Goal: Task Accomplishment & Management: Manage account settings

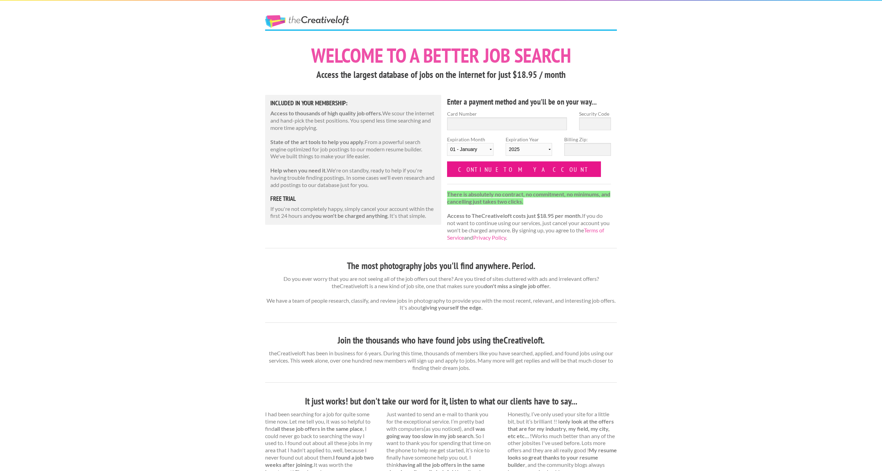
click at [490, 168] on input "Continue to my account" at bounding box center [524, 170] width 154 height 16
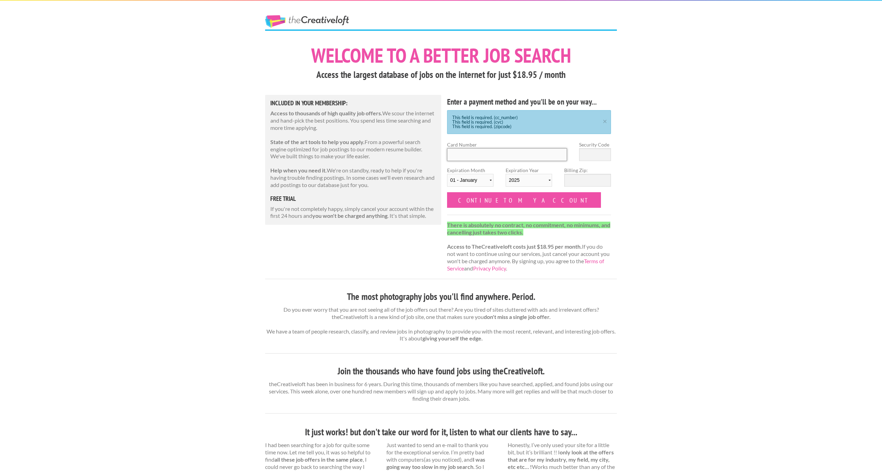
click at [522, 151] on input "Card Number" at bounding box center [507, 154] width 120 height 13
type input "4147202674669278"
type input "294"
select select "04"
select select "2029"
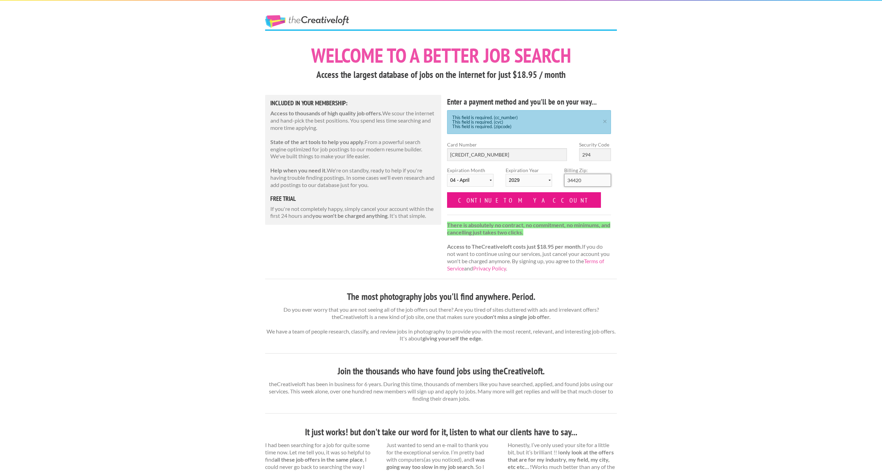
type input "34420"
click at [482, 198] on input "Continue to my account" at bounding box center [524, 200] width 154 height 16
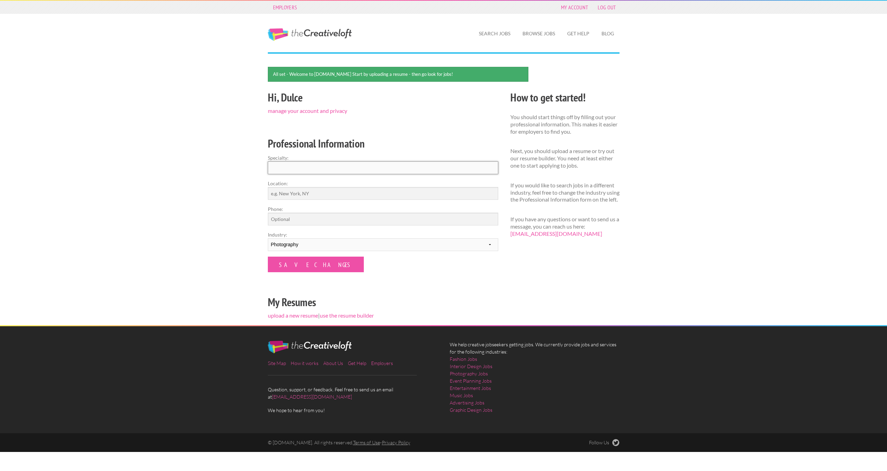
click at [310, 169] on input "Specialty:" at bounding box center [383, 168] width 230 height 13
type input "Photographer"
click at [326, 193] on input "Location:" at bounding box center [383, 193] width 230 height 13
type input "Belleview, FL"
type input "7863879365"
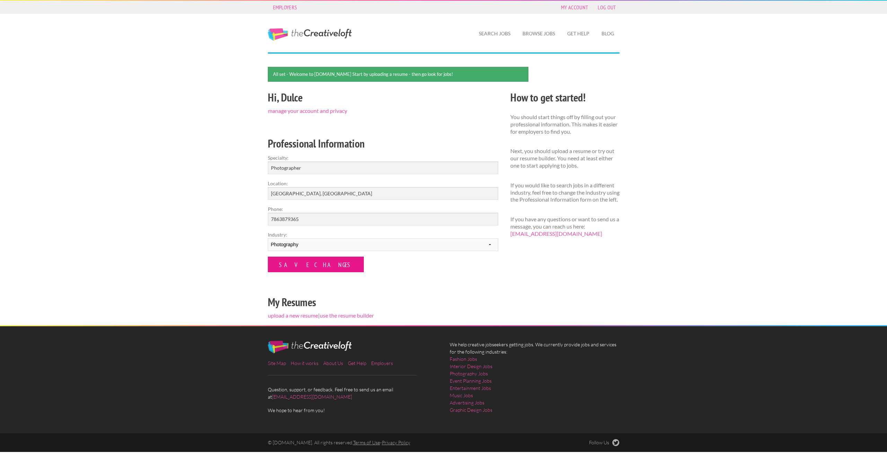
click at [289, 264] on input "Save Changes" at bounding box center [316, 265] width 96 height 16
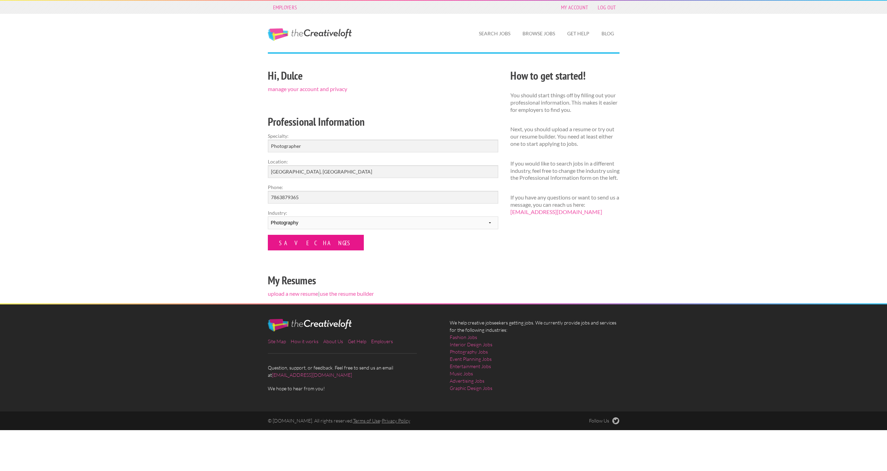
click at [291, 241] on input "Save Changes" at bounding box center [316, 243] width 96 height 16
click at [495, 37] on link "Search Jobs" at bounding box center [494, 34] width 43 height 16
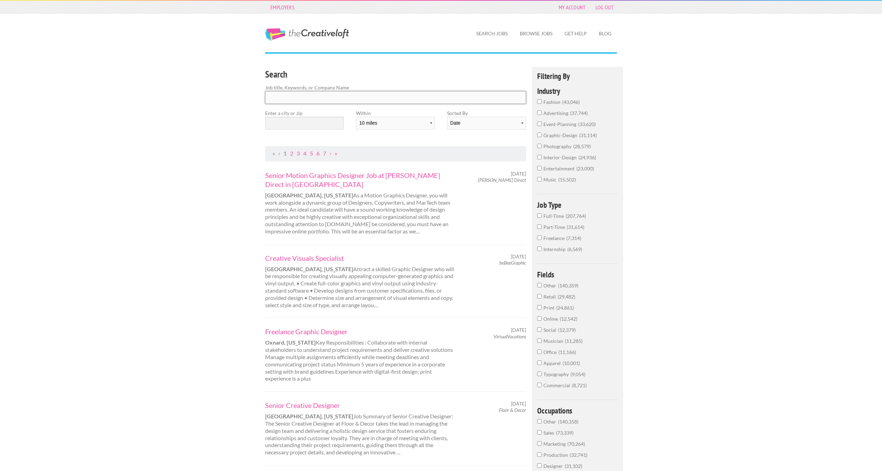
click at [395, 99] on input "Search" at bounding box center [395, 97] width 261 height 13
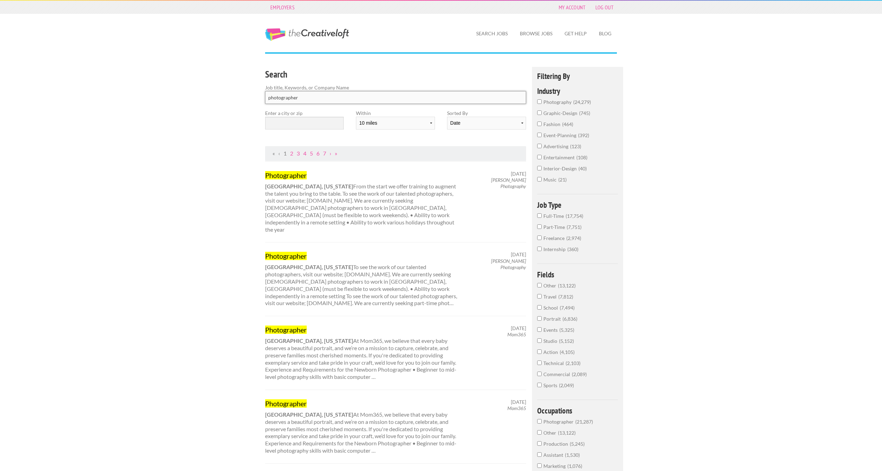
type input "photographer"
click at [293, 122] on input "text" at bounding box center [304, 123] width 79 height 13
type input "34420"
click at [436, 137] on div "Search Job title, Keywords, or Company Name photographer Enter a city or zip 34…" at bounding box center [395, 106] width 273 height 79
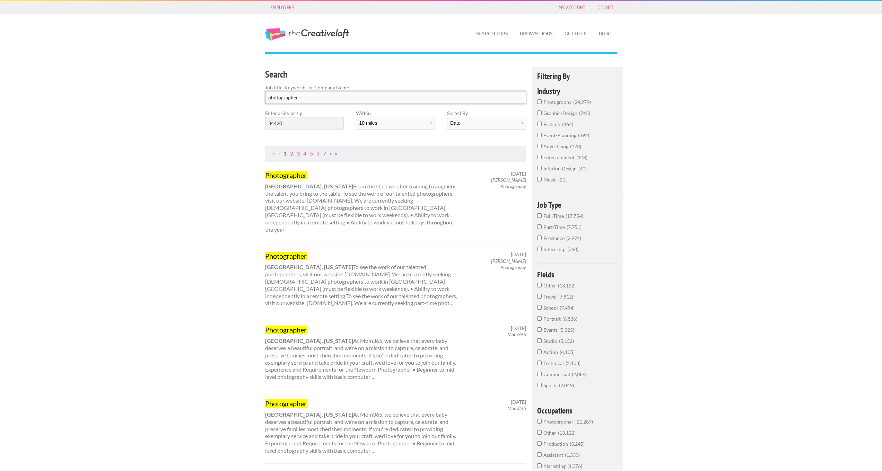
click at [416, 100] on input "photographer" at bounding box center [395, 97] width 261 height 13
click button "submit" at bounding box center [0, 0] width 0 height 0
select select "10"
select select "jobs"
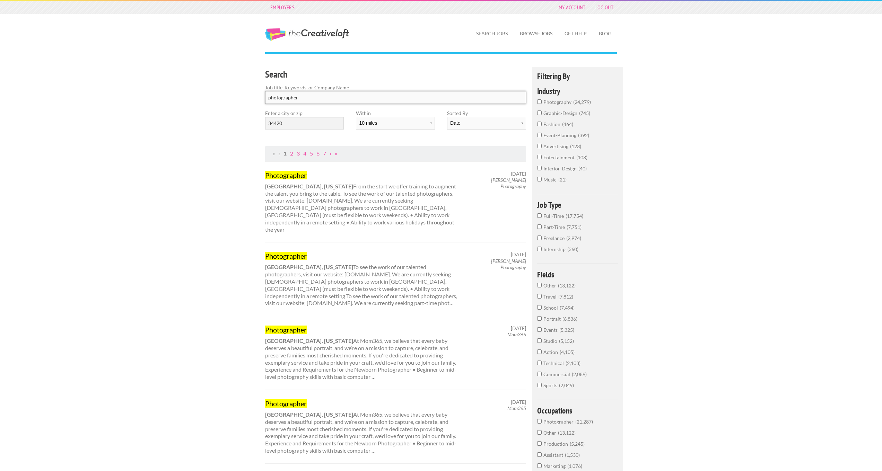
click at [419, 99] on input "photographer" at bounding box center [395, 97] width 261 height 13
click button "submit" at bounding box center [0, 0] width 0 height 0
click at [540, 103] on input "photography 24,279" at bounding box center [539, 101] width 5 height 5
click at [539, 115] on label "photography 24,279" at bounding box center [577, 114] width 81 height 11
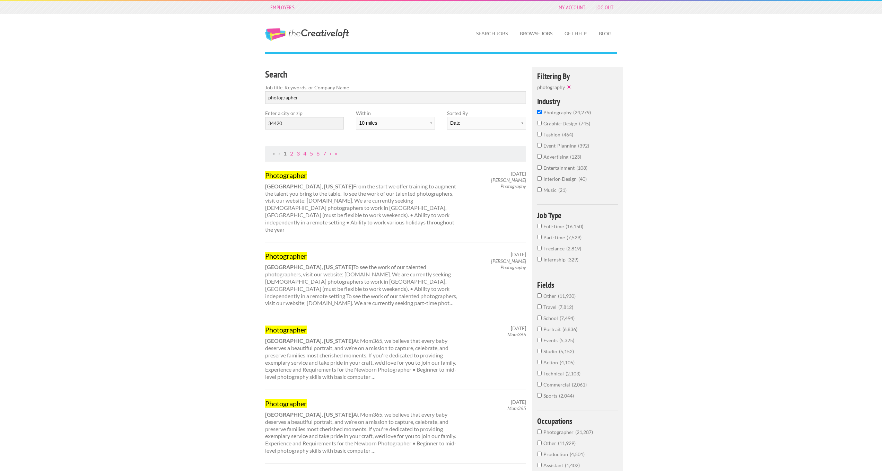
click at [539, 114] on input "photography 24,279" at bounding box center [539, 112] width 5 height 5
click at [490, 32] on link "Search Jobs" at bounding box center [492, 34] width 43 height 16
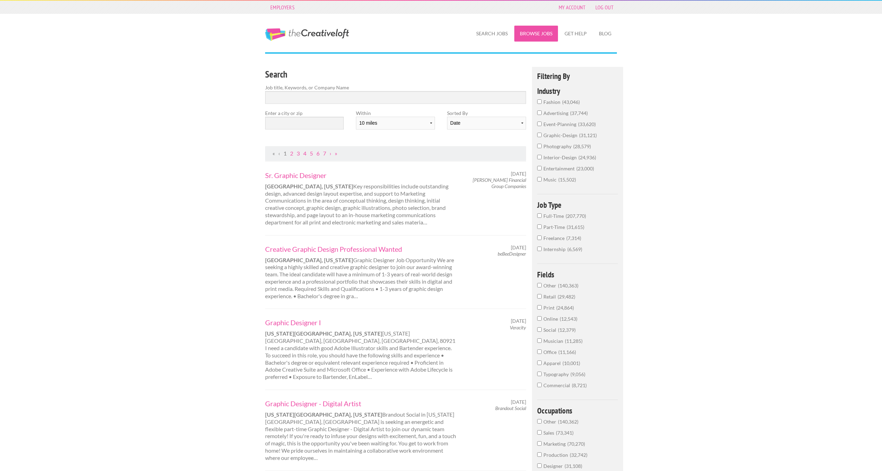
click at [542, 32] on link "Browse Jobs" at bounding box center [536, 34] width 44 height 16
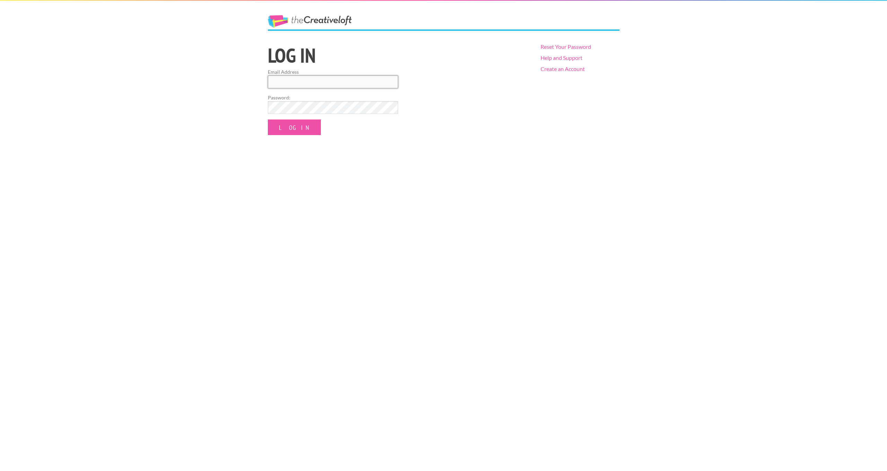
type input "[EMAIL_ADDRESS][DOMAIN_NAME]"
click at [296, 125] on input "Log In" at bounding box center [294, 128] width 53 height 16
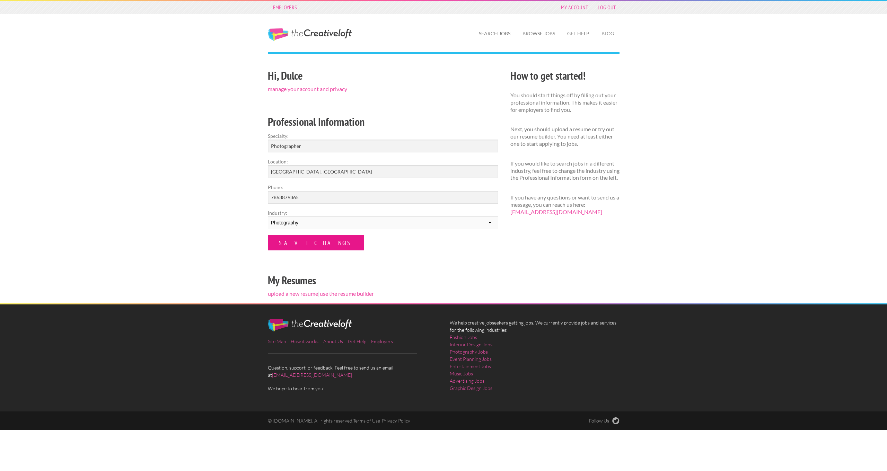
click at [304, 242] on input "Save Changes" at bounding box center [316, 243] width 96 height 16
click at [503, 35] on link "Search Jobs" at bounding box center [494, 34] width 43 height 16
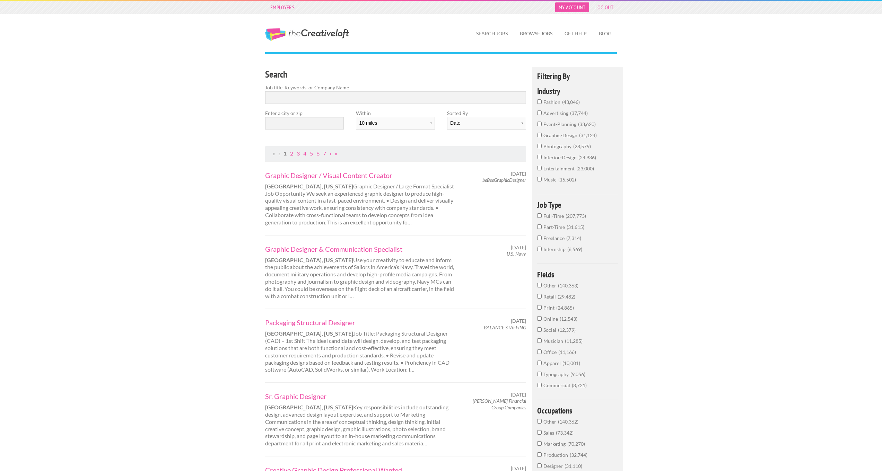
click at [572, 7] on link "My Account" at bounding box center [572, 7] width 34 height 10
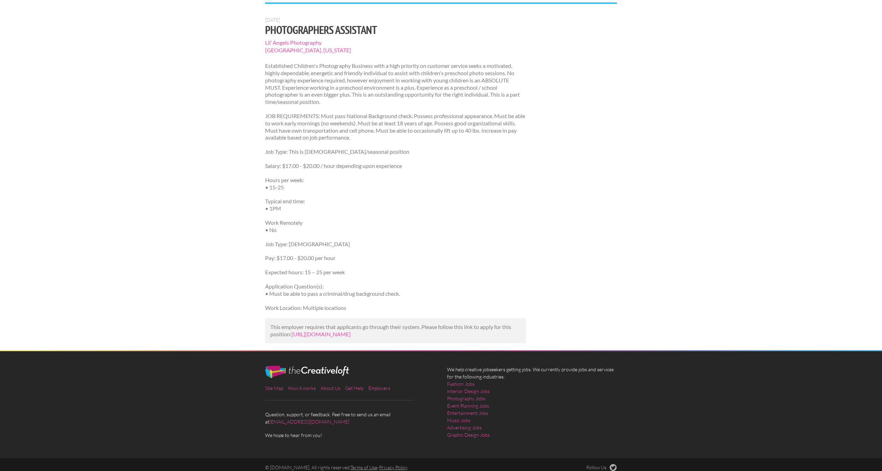
scroll to position [62, 0]
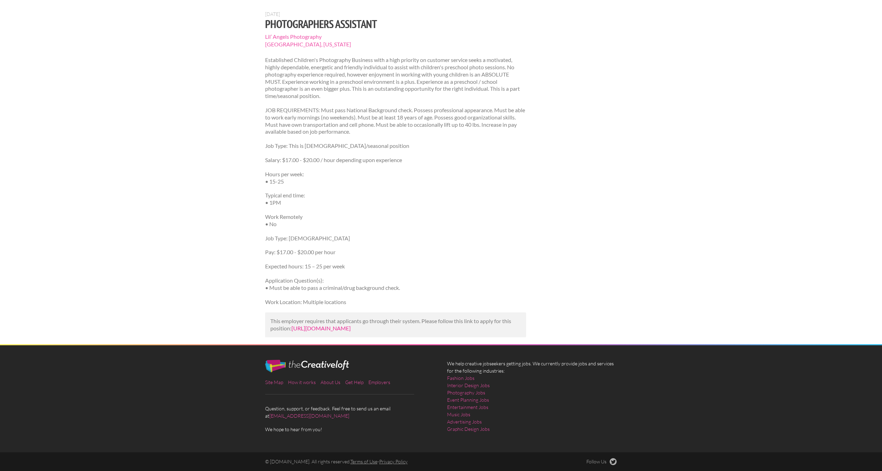
click at [314, 325] on link "https://www.simplyhired.com/job/OUsrgvXj82p02xjwBSpX6iw3Xy_ENve-zJrCizRSEinNx1v…" at bounding box center [320, 328] width 59 height 7
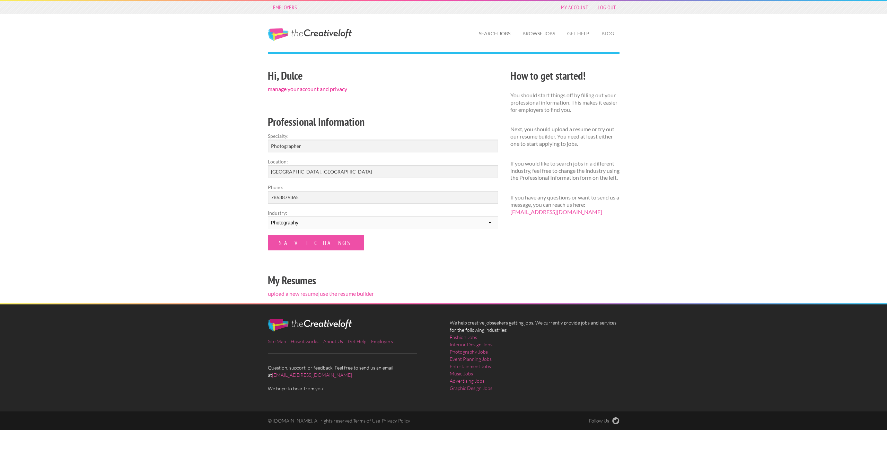
click at [324, 89] on link "manage your account and privacy" at bounding box center [307, 89] width 79 height 7
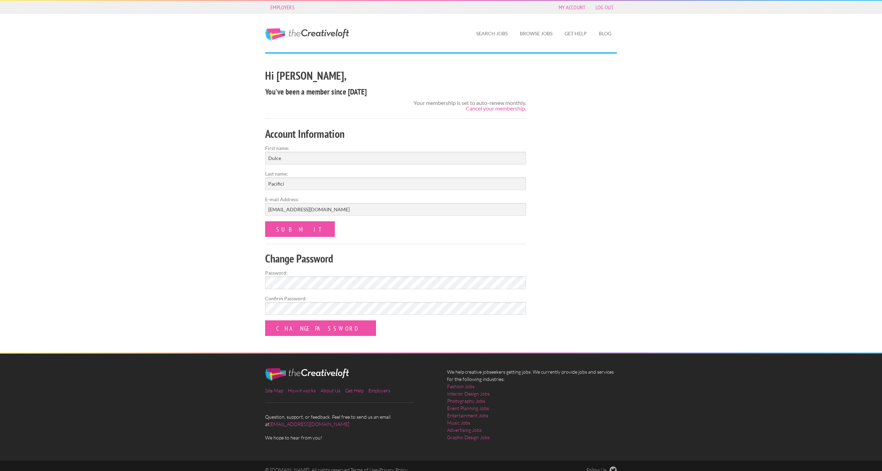
scroll to position [7, 0]
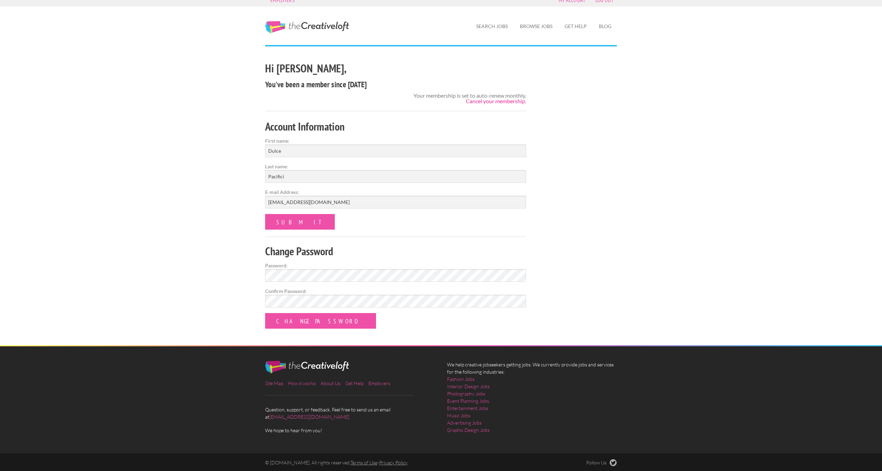
click at [482, 102] on link "Cancel your membership." at bounding box center [496, 101] width 60 height 7
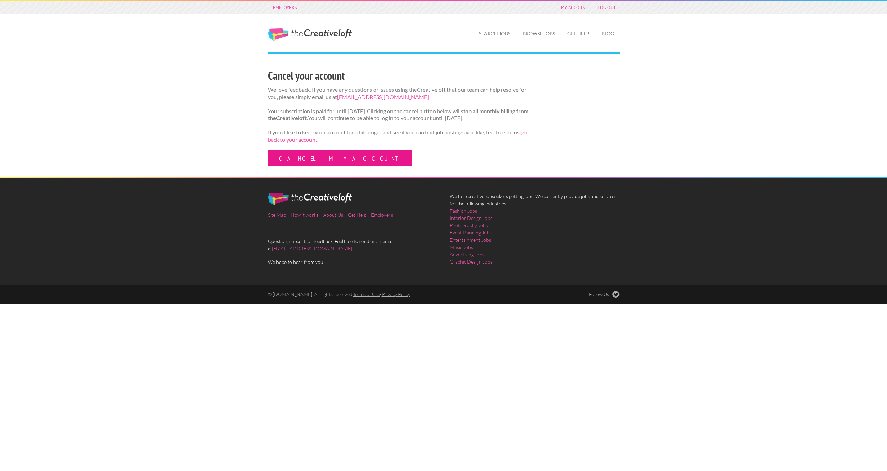
click at [294, 162] on link "Cancel my account" at bounding box center [340, 158] width 144 height 16
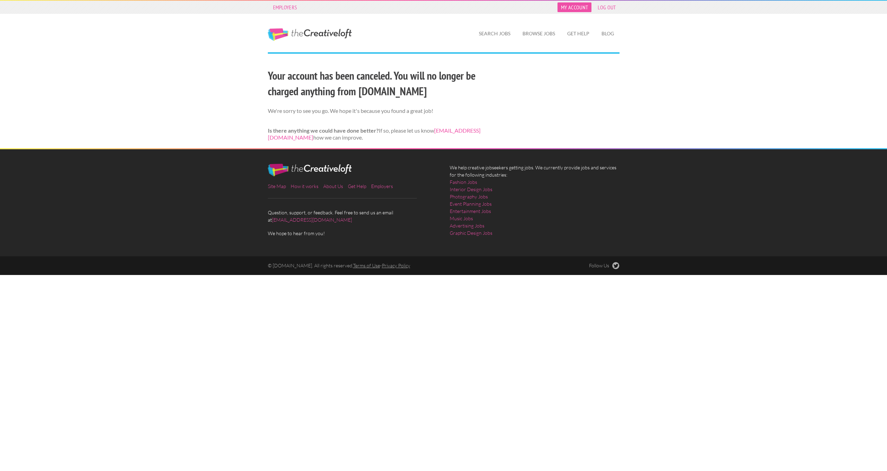
click at [576, 5] on link "My Account" at bounding box center [575, 7] width 34 height 10
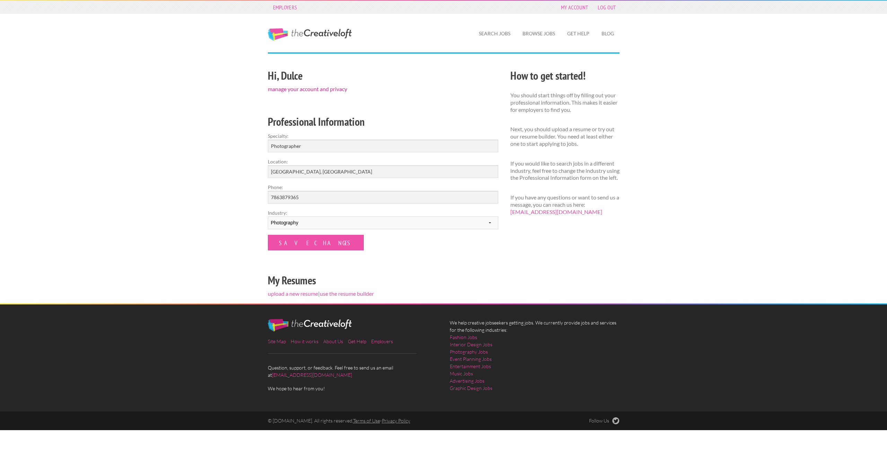
click at [327, 88] on link "manage your account and privacy" at bounding box center [307, 89] width 79 height 7
